Goal: Information Seeking & Learning: Learn about a topic

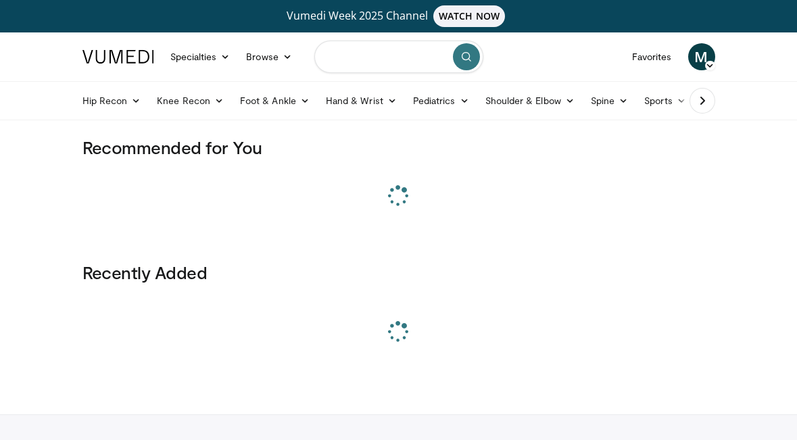
click at [407, 43] on input "Search topics, interventions" at bounding box center [398, 57] width 169 height 32
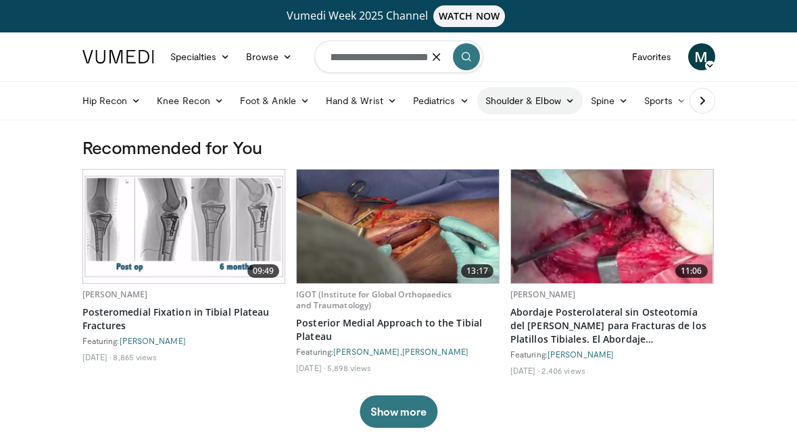
scroll to position [0, 153]
type input "**********"
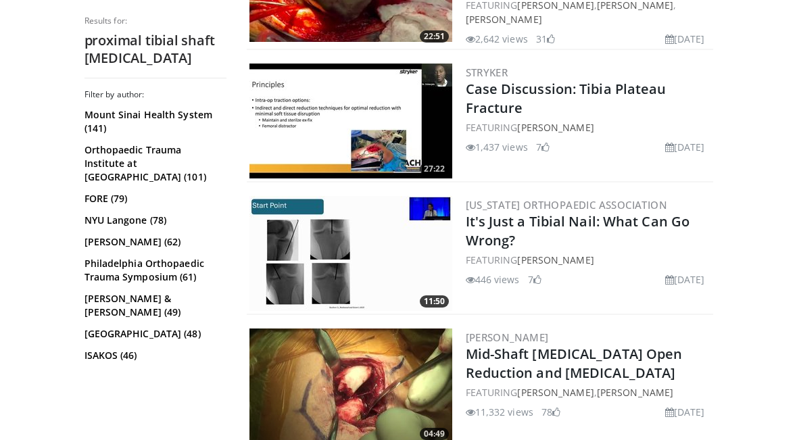
scroll to position [1354, 0]
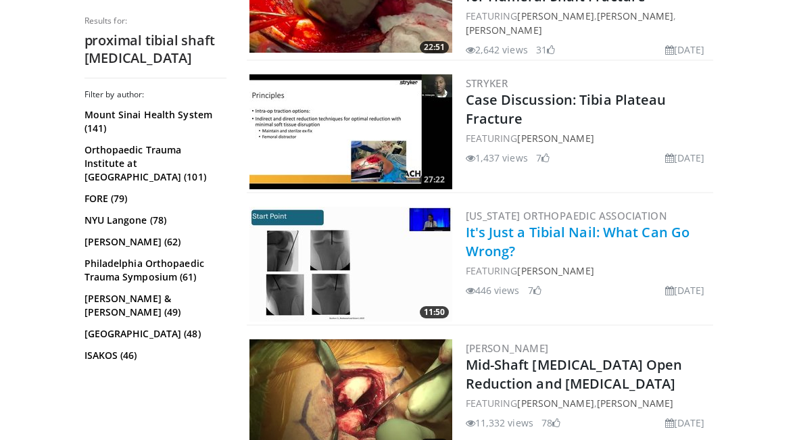
click at [590, 223] on link "It's Just a Tibial Nail: What Can Go Wrong?" at bounding box center [578, 241] width 224 height 37
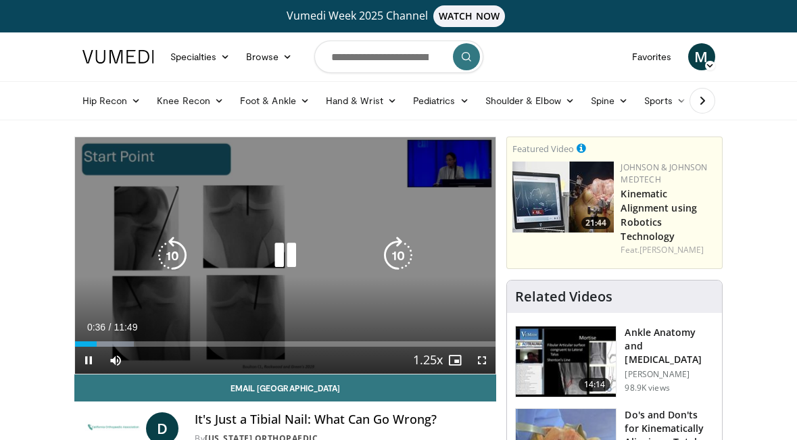
click at [281, 258] on icon "Video Player" at bounding box center [285, 256] width 38 height 38
click at [313, 254] on div "Video Player" at bounding box center [285, 255] width 253 height 27
click at [285, 256] on icon "Video Player" at bounding box center [285, 256] width 38 height 38
click at [174, 260] on icon "Video Player" at bounding box center [172, 256] width 38 height 38
click at [297, 258] on icon "Video Player" at bounding box center [285, 256] width 38 height 38
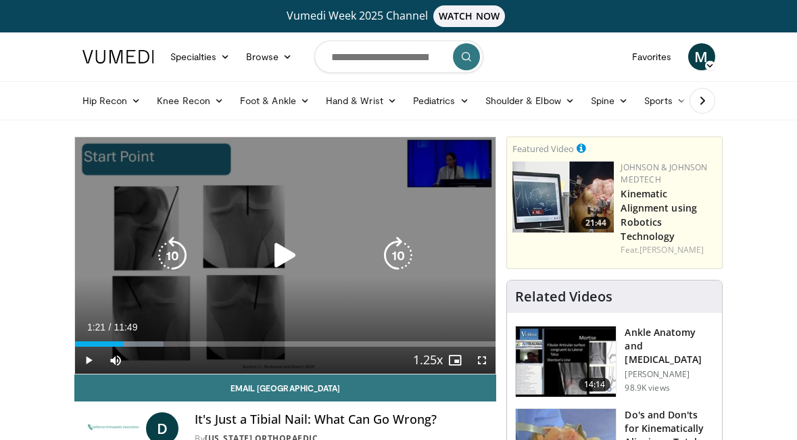
click at [297, 256] on icon "Video Player" at bounding box center [285, 256] width 38 height 38
click at [281, 256] on icon "Video Player" at bounding box center [285, 256] width 38 height 38
click at [272, 248] on icon "Video Player" at bounding box center [285, 256] width 38 height 38
click at [304, 262] on icon "Video Player" at bounding box center [285, 256] width 38 height 38
click at [281, 258] on icon "Video Player" at bounding box center [285, 256] width 38 height 38
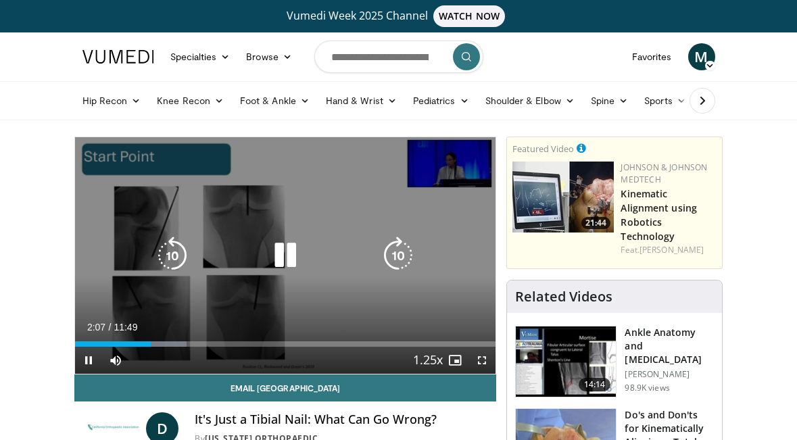
click at [174, 250] on icon "Video Player" at bounding box center [172, 256] width 38 height 38
click at [287, 240] on icon "Video Player" at bounding box center [285, 256] width 38 height 38
click at [279, 245] on icon "Video Player" at bounding box center [285, 256] width 38 height 38
click at [290, 260] on icon "Video Player" at bounding box center [285, 256] width 38 height 38
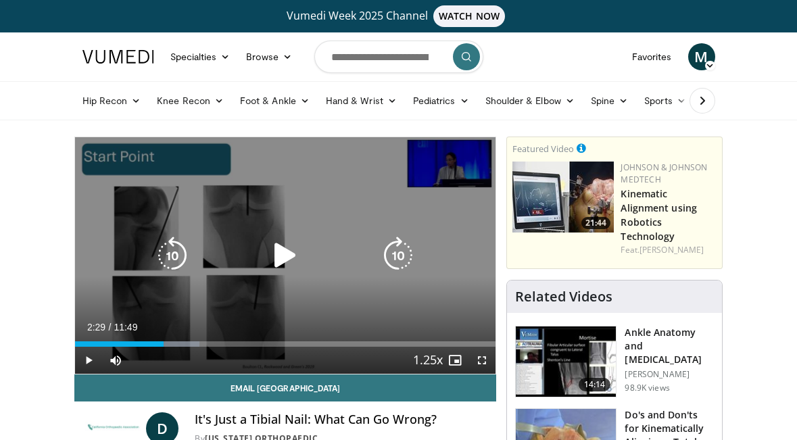
click at [283, 256] on icon "Video Player" at bounding box center [285, 256] width 38 height 38
click at [285, 256] on icon "Video Player" at bounding box center [285, 256] width 38 height 38
click at [289, 249] on icon "Video Player" at bounding box center [285, 256] width 38 height 38
click at [287, 261] on icon "Video Player" at bounding box center [285, 256] width 38 height 38
click at [283, 247] on icon "Video Player" at bounding box center [285, 256] width 38 height 38
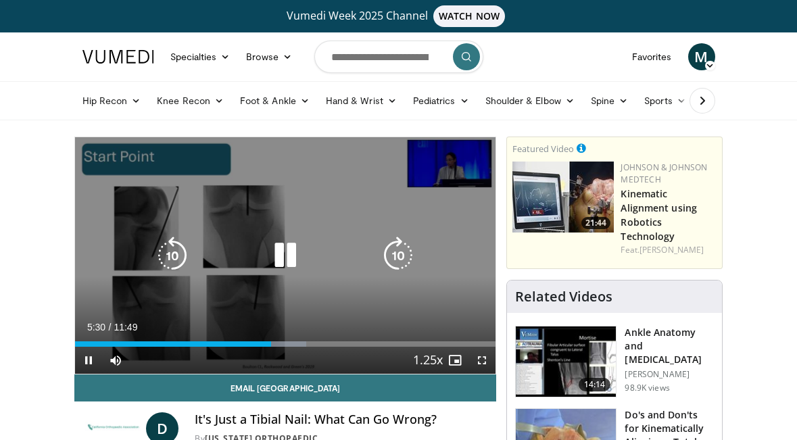
click at [283, 253] on icon "Video Player" at bounding box center [285, 256] width 38 height 38
click at [281, 250] on icon "Video Player" at bounding box center [285, 256] width 38 height 38
click at [255, 236] on div "20 seconds Tap to unmute" at bounding box center [285, 255] width 421 height 237
click at [287, 257] on icon "Video Player" at bounding box center [285, 256] width 38 height 38
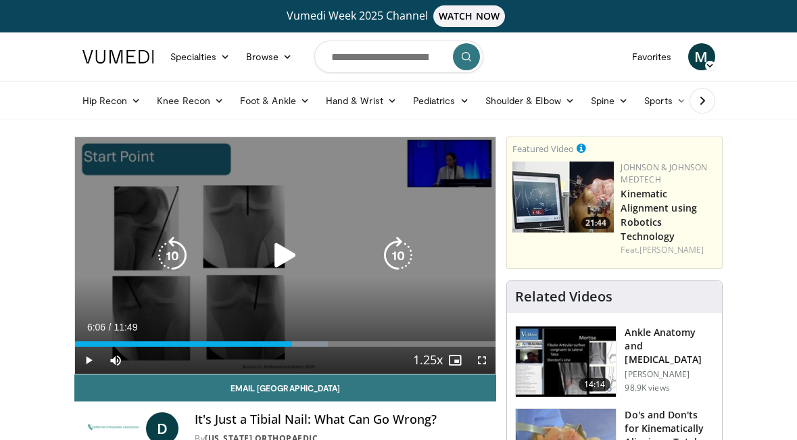
click at [167, 242] on icon "Video Player" at bounding box center [172, 256] width 38 height 38
click at [291, 260] on icon "Video Player" at bounding box center [285, 256] width 38 height 38
click at [281, 256] on icon "Video Player" at bounding box center [285, 256] width 38 height 38
click at [294, 254] on icon "Video Player" at bounding box center [285, 256] width 38 height 38
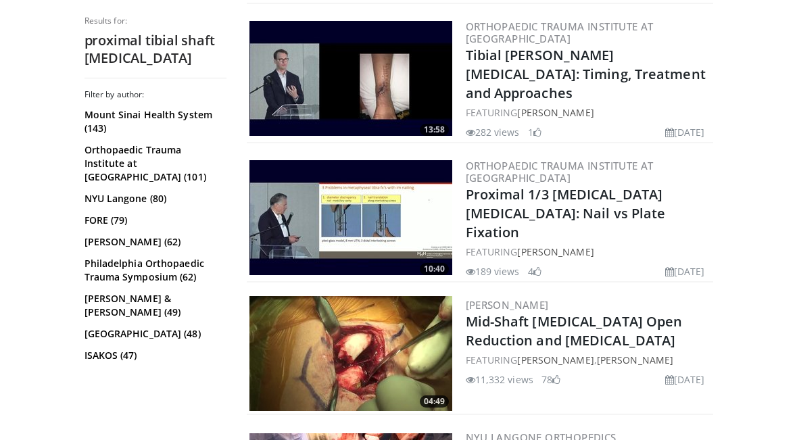
scroll to position [1679, 0]
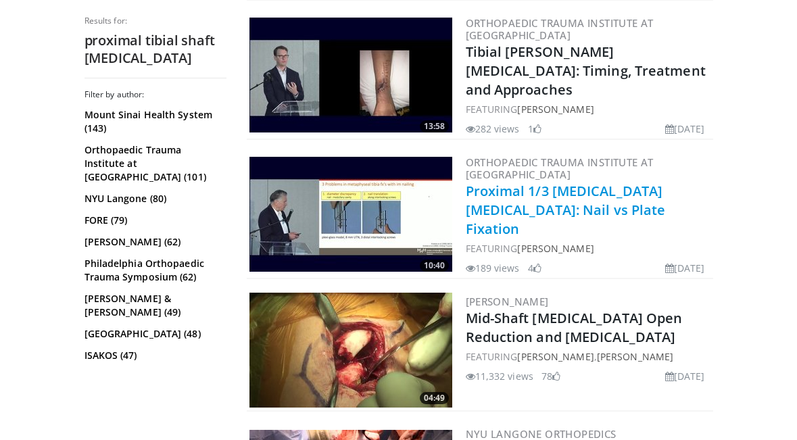
click at [517, 182] on link "Proximal 1/3 Tibia Fractures: Nail vs Plate Fixation" at bounding box center [566, 210] width 200 height 56
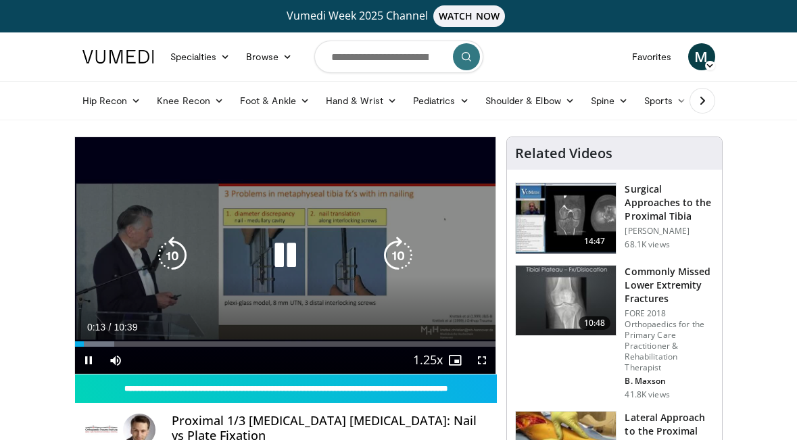
click at [283, 255] on icon "Video Player" at bounding box center [285, 256] width 38 height 38
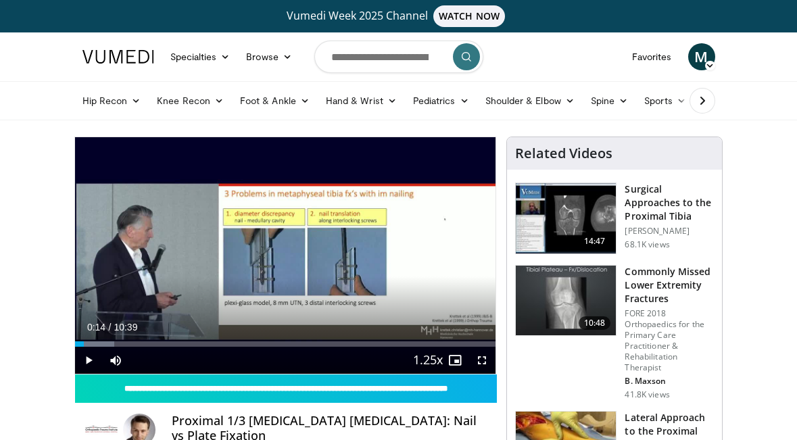
click at [169, 421] on div "Proximal 1/3 Tibia Fractures: Nail vs Plate Fixation By Orthopaedic Trauma Inst…" at bounding box center [285, 443] width 401 height 59
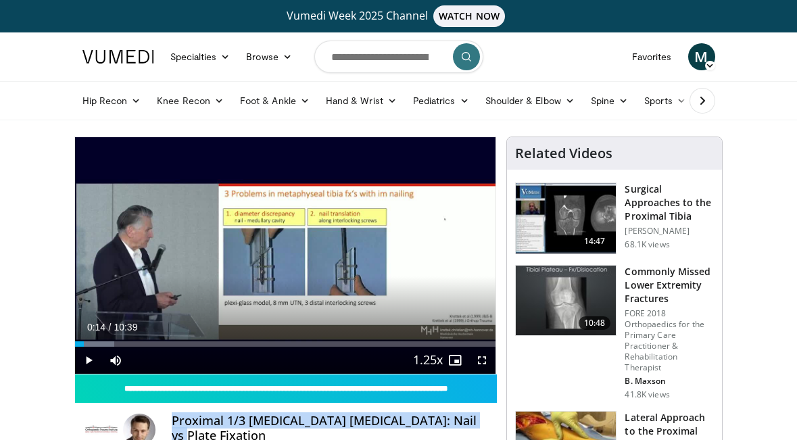
drag, startPoint x: 171, startPoint y: 422, endPoint x: 455, endPoint y: 421, distance: 283.9
click at [456, 421] on h4 "Proximal 1/3 Tibia Fractures: Nail vs Plate Fixation" at bounding box center [329, 428] width 314 height 29
copy h4 "Proximal 1/3 Tibia Fractures: Nail vs Plate Fixation"
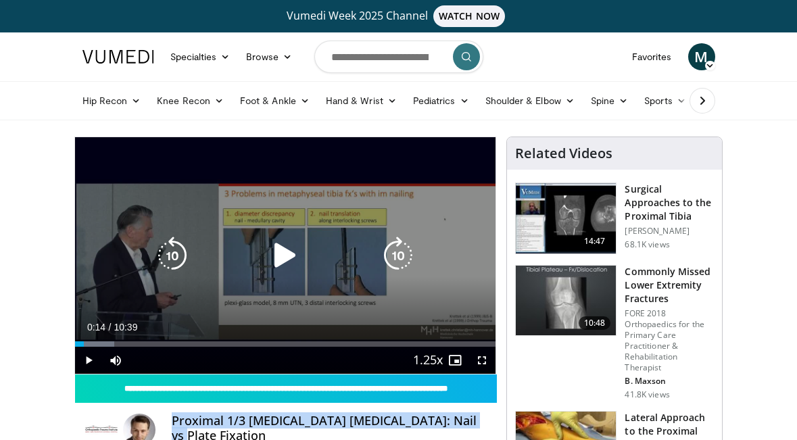
click at [287, 254] on icon "Video Player" at bounding box center [285, 256] width 38 height 38
click at [294, 259] on icon "Video Player" at bounding box center [285, 256] width 38 height 38
click at [269, 237] on icon "Video Player" at bounding box center [285, 256] width 38 height 38
click at [280, 262] on icon "Video Player" at bounding box center [285, 256] width 38 height 38
click at [281, 258] on icon "Video Player" at bounding box center [285, 256] width 38 height 38
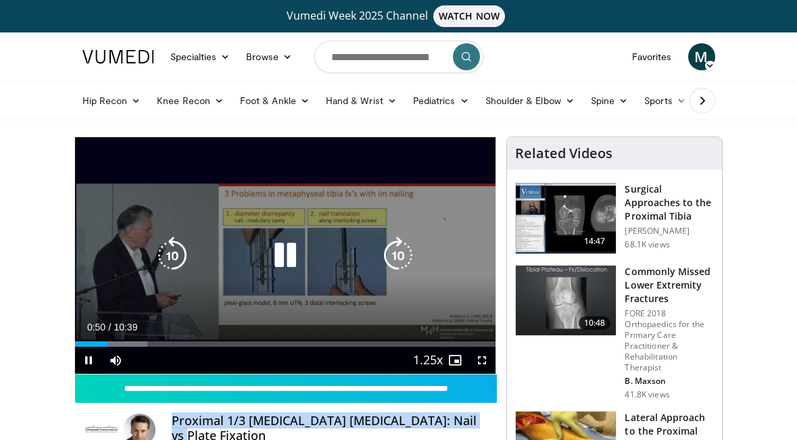
click at [282, 254] on icon "Video Player" at bounding box center [285, 256] width 38 height 38
click at [285, 253] on icon "Video Player" at bounding box center [285, 256] width 38 height 38
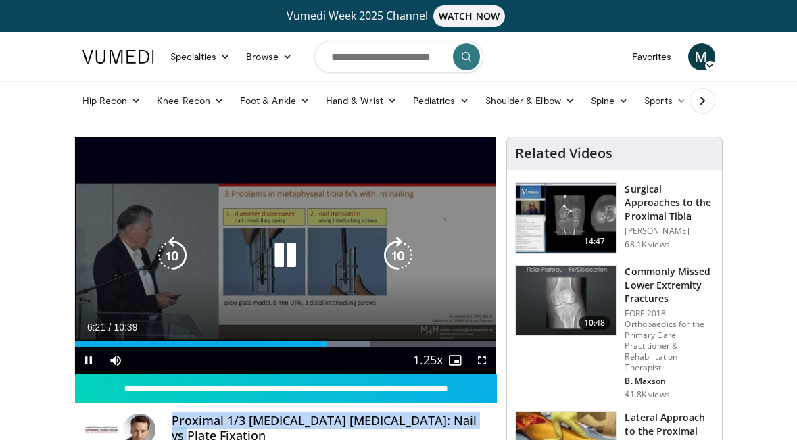
click at [178, 255] on icon "Video Player" at bounding box center [172, 256] width 38 height 38
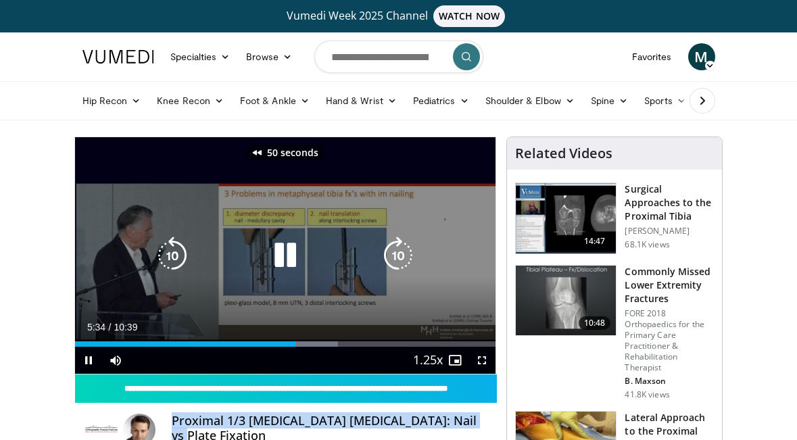
click at [297, 260] on icon "Video Player" at bounding box center [285, 256] width 38 height 38
click at [289, 260] on icon "Video Player" at bounding box center [285, 256] width 38 height 38
click at [292, 257] on icon "Video Player" at bounding box center [285, 256] width 38 height 38
click at [289, 264] on icon "Video Player" at bounding box center [285, 256] width 38 height 38
click at [176, 257] on icon "Video Player" at bounding box center [172, 256] width 38 height 38
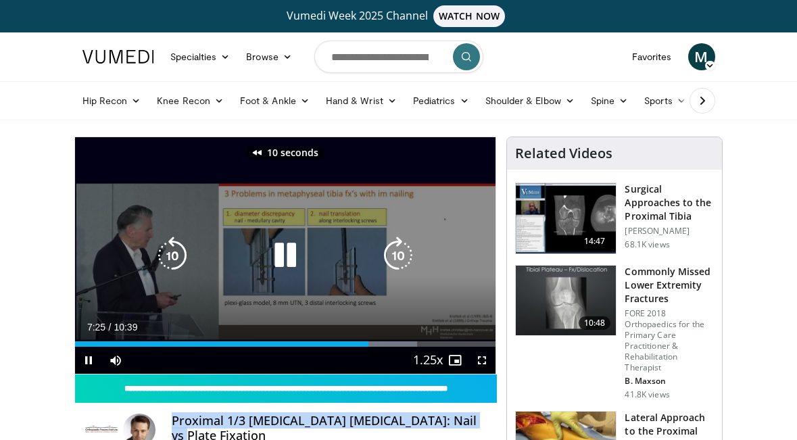
click at [176, 257] on icon "Video Player" at bounding box center [172, 256] width 38 height 38
click at [176, 256] on icon "Video Player" at bounding box center [172, 256] width 38 height 38
click at [168, 262] on icon "Video Player" at bounding box center [172, 256] width 38 height 38
click at [283, 256] on icon "Video Player" at bounding box center [285, 256] width 38 height 38
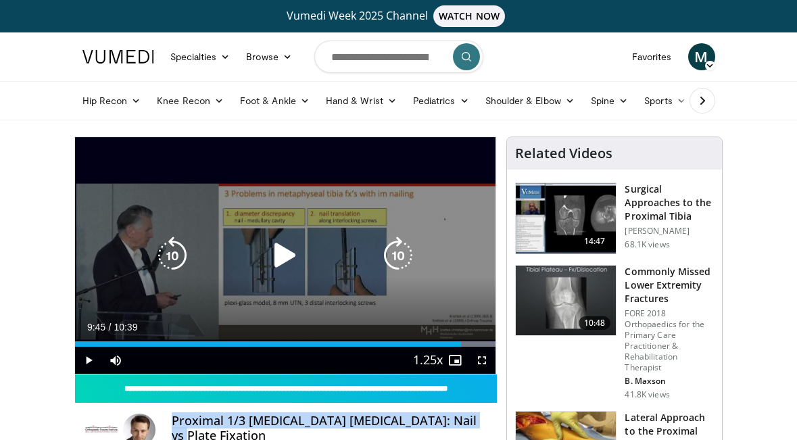
click at [289, 268] on icon "Video Player" at bounding box center [285, 256] width 38 height 38
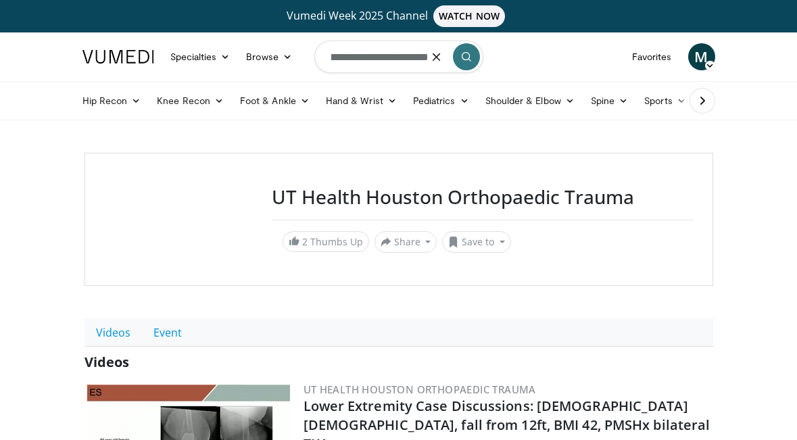
scroll to position [0, 93]
type input "**********"
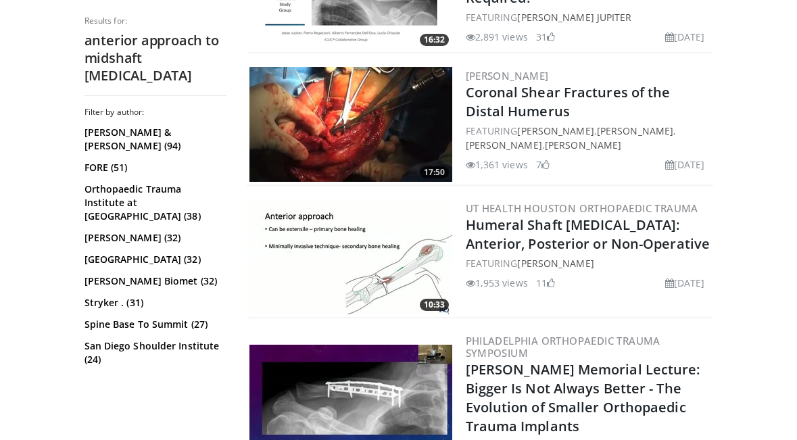
scroll to position [905, 0]
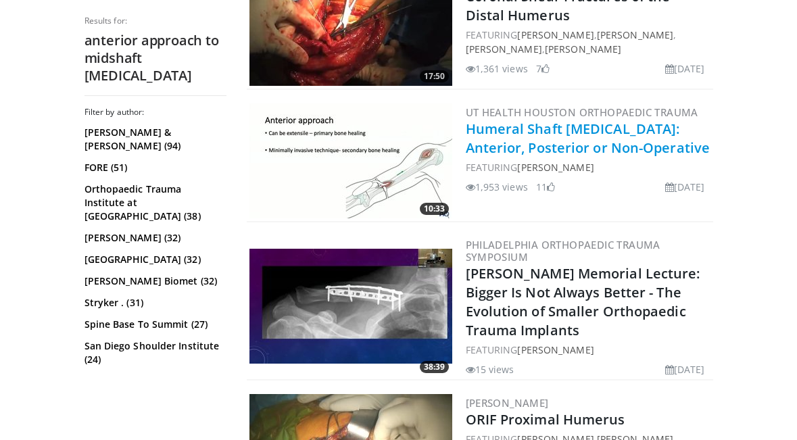
click at [631, 133] on link "Humeral Shaft [MEDICAL_DATA]: Anterior, Posterior or Non-Operative" at bounding box center [588, 138] width 245 height 37
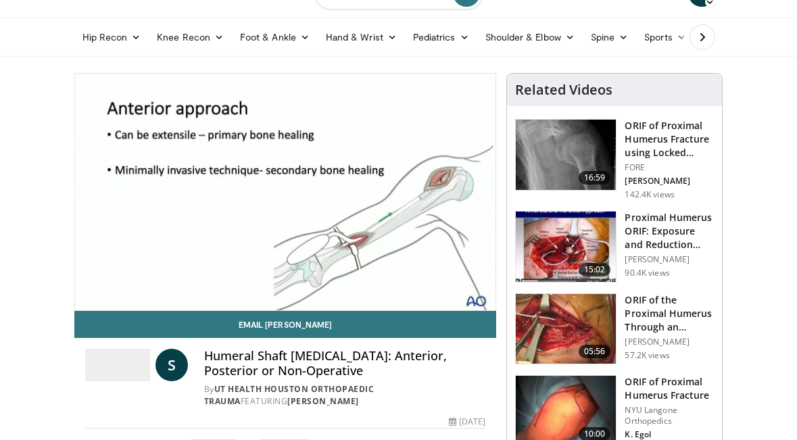
scroll to position [67, 0]
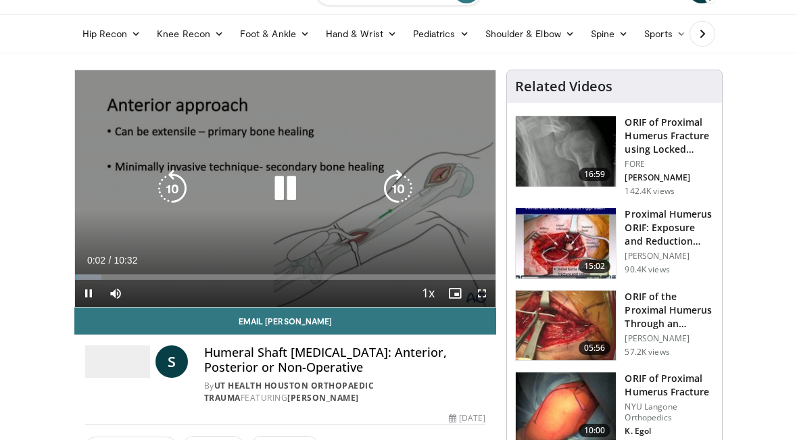
click at [398, 196] on icon "Video Player" at bounding box center [398, 189] width 38 height 38
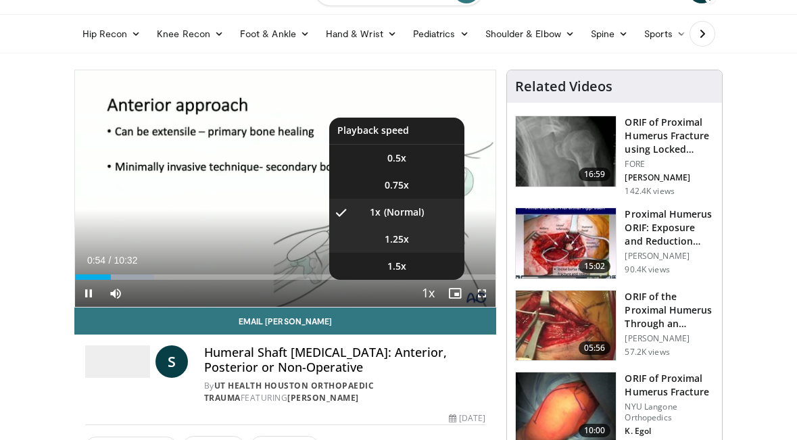
click at [414, 234] on li "1.25x" at bounding box center [396, 239] width 135 height 27
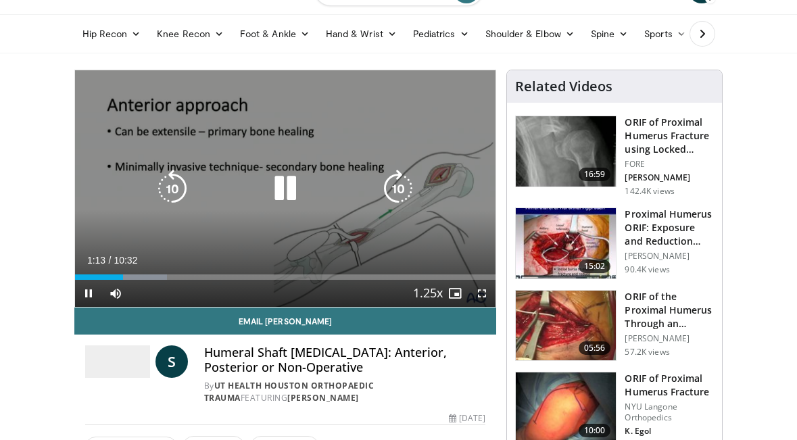
click at [291, 189] on icon "Video Player" at bounding box center [285, 189] width 38 height 38
click at [293, 187] on icon "Video Player" at bounding box center [285, 189] width 38 height 38
click at [276, 193] on icon "Video Player" at bounding box center [285, 189] width 38 height 38
click at [281, 192] on icon "Video Player" at bounding box center [285, 189] width 38 height 38
click at [286, 188] on icon "Video Player" at bounding box center [285, 189] width 38 height 38
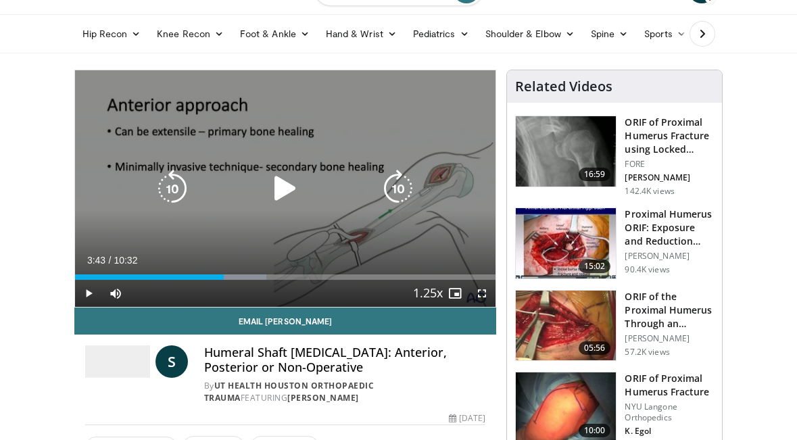
click at [270, 170] on icon "Video Player" at bounding box center [285, 189] width 38 height 38
click at [272, 197] on icon "Video Player" at bounding box center [285, 189] width 38 height 38
click at [258, 174] on div "20 seconds Tap to unmute" at bounding box center [285, 188] width 421 height 237
click at [284, 194] on icon "Video Player" at bounding box center [285, 189] width 38 height 38
click at [284, 188] on icon "Video Player" at bounding box center [285, 189] width 38 height 38
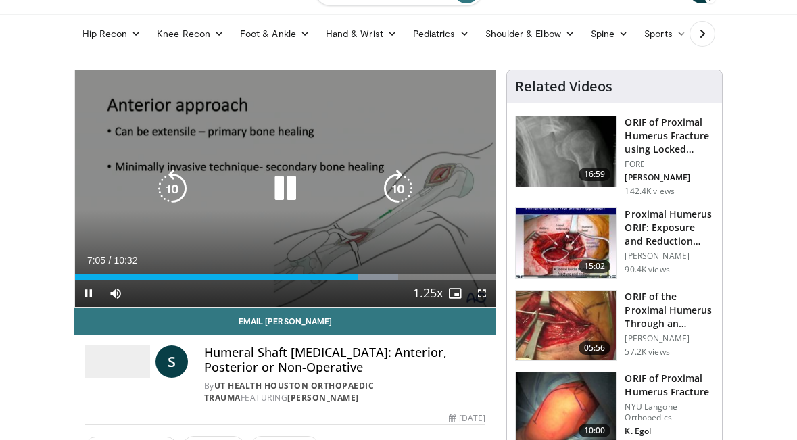
click at [304, 183] on div "Video Player" at bounding box center [285, 188] width 253 height 27
click at [181, 195] on icon "Video Player" at bounding box center [172, 189] width 38 height 38
click at [264, 191] on div "Video Player" at bounding box center [285, 188] width 253 height 27
click at [280, 189] on icon "Video Player" at bounding box center [285, 189] width 38 height 38
click at [280, 182] on icon "Video Player" at bounding box center [285, 189] width 38 height 38
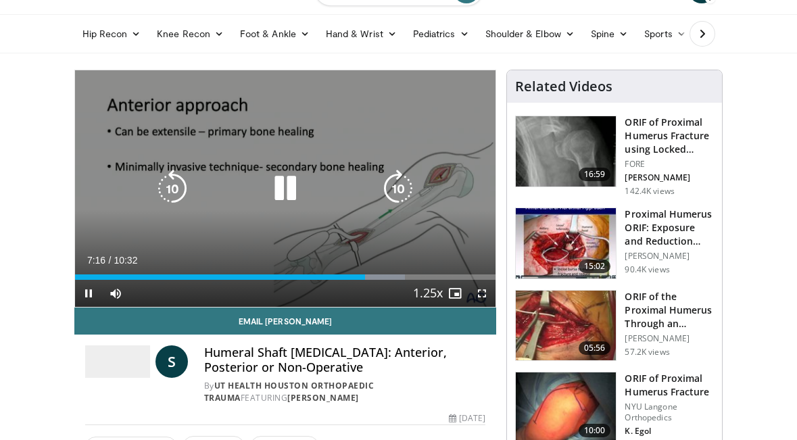
click at [289, 183] on icon "Video Player" at bounding box center [285, 189] width 38 height 38
click at [292, 180] on icon "Video Player" at bounding box center [285, 189] width 38 height 38
click at [287, 192] on icon "Video Player" at bounding box center [285, 189] width 38 height 38
click at [281, 192] on icon "Video Player" at bounding box center [285, 189] width 38 height 38
click at [287, 185] on icon "Video Player" at bounding box center [285, 189] width 38 height 38
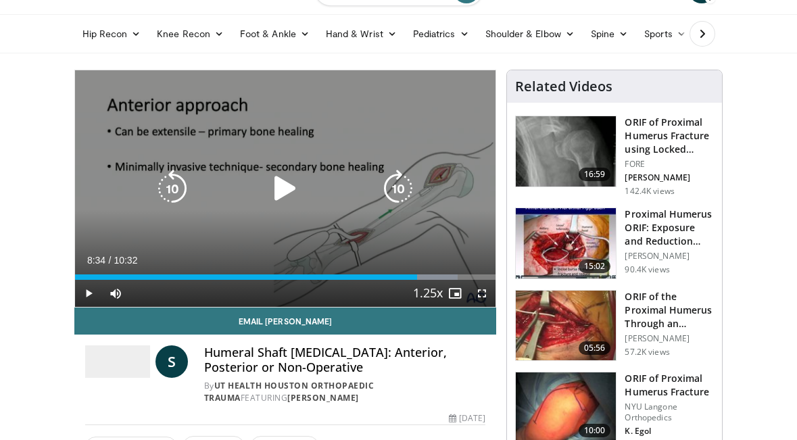
click at [309, 193] on div "Video Player" at bounding box center [285, 188] width 253 height 27
click at [297, 196] on icon "Video Player" at bounding box center [285, 189] width 38 height 38
